Goal: Transaction & Acquisition: Download file/media

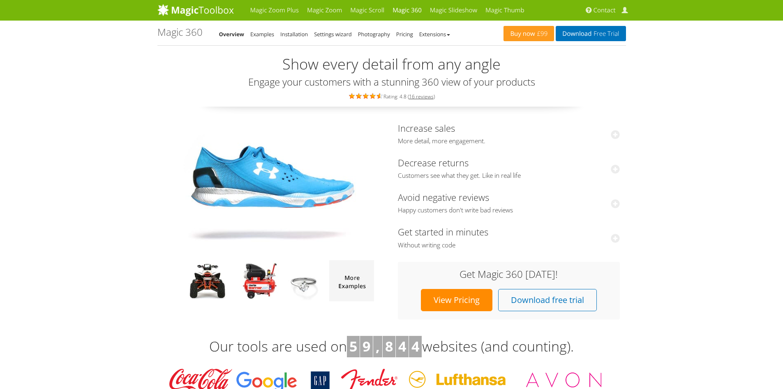
drag, startPoint x: 282, startPoint y: 169, endPoint x: 246, endPoint y: 176, distance: 36.0
click at [246, 176] on img at bounding box center [275, 191] width 206 height 137
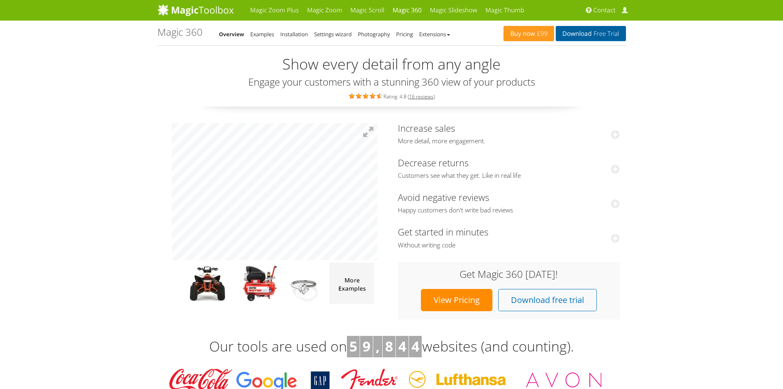
click at [590, 34] on link "Download Free Trial" at bounding box center [591, 33] width 70 height 15
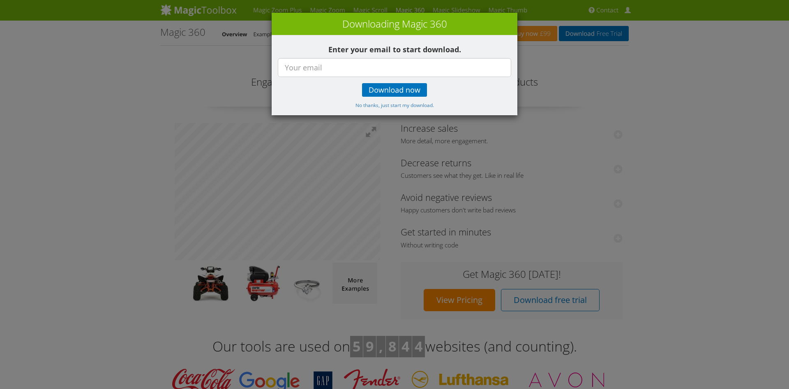
click at [675, 89] on div "× Downloading Magic 360 Enter your email to start download. Download now No tha…" at bounding box center [394, 194] width 789 height 389
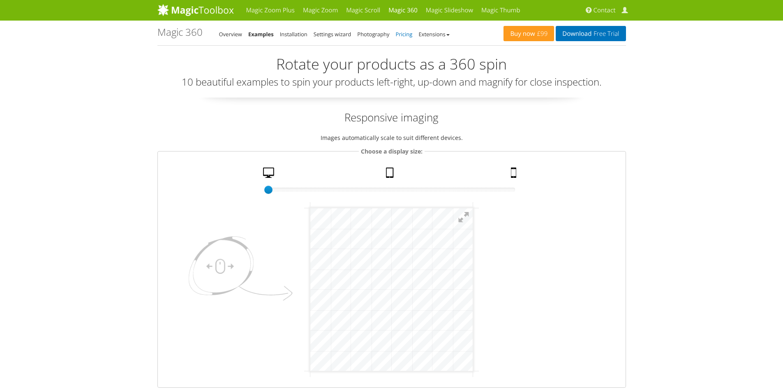
click at [404, 37] on link "Pricing" at bounding box center [404, 33] width 17 height 7
